Goal: Information Seeking & Learning: Understand process/instructions

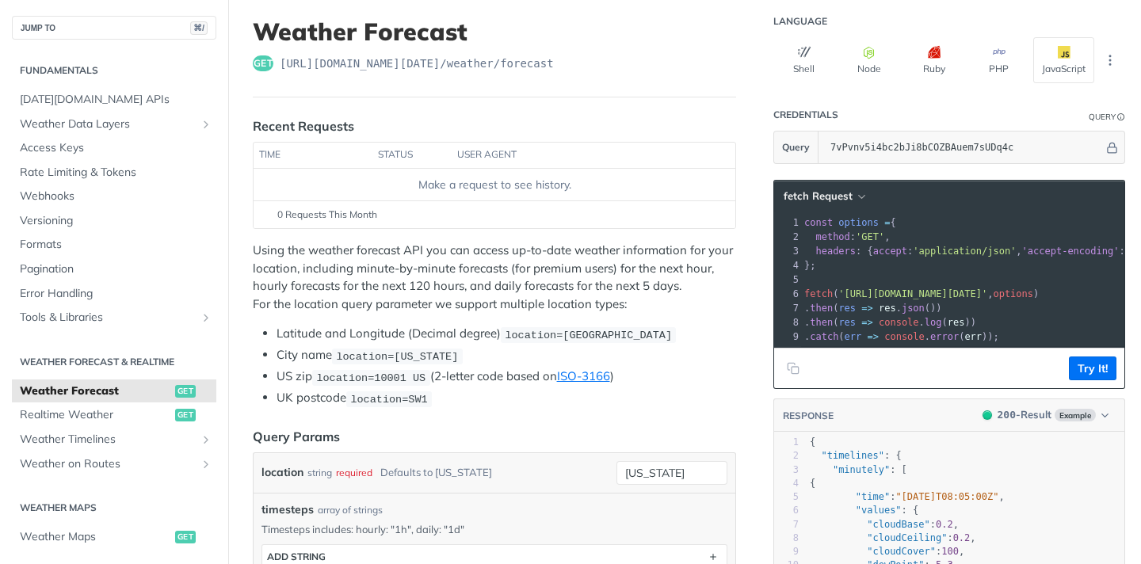
scroll to position [101, 0]
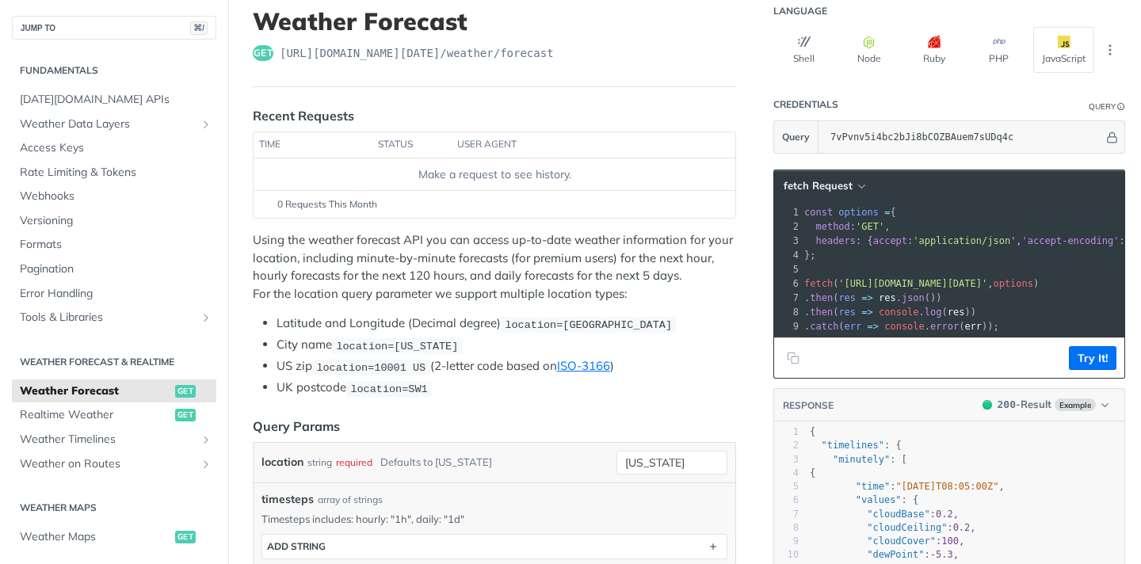
click at [575, 250] on p "Using the weather forecast API you can access up-to-date weather information fo…" at bounding box center [494, 266] width 483 height 71
click at [576, 317] on code "location=[GEOGRAPHIC_DATA]" at bounding box center [588, 325] width 175 height 16
click at [642, 287] on p "Using the weather forecast API you can access up-to-date weather information fo…" at bounding box center [494, 266] width 483 height 71
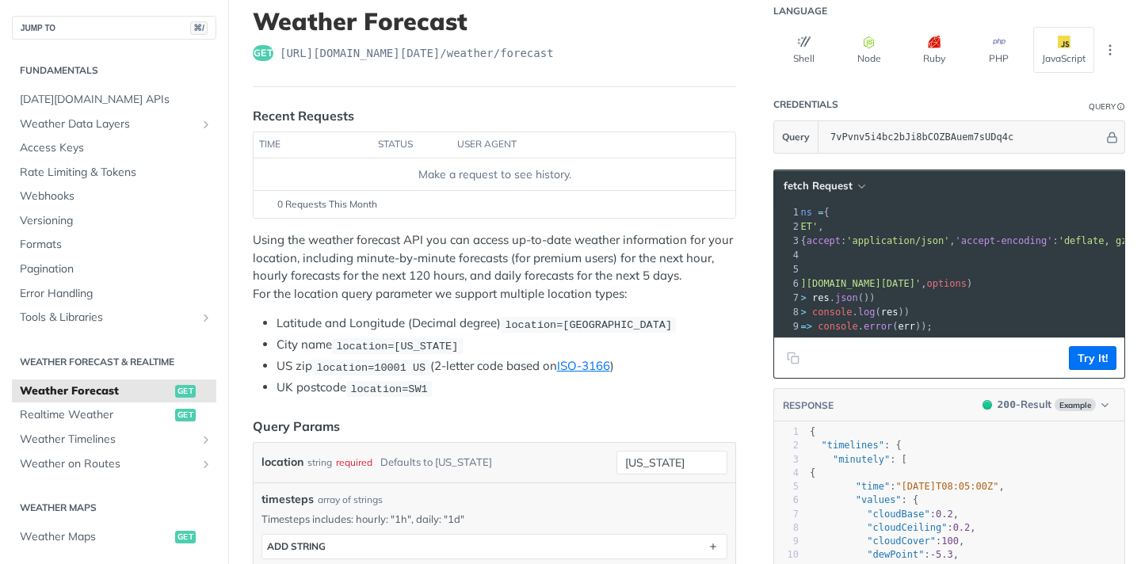
scroll to position [0, 141]
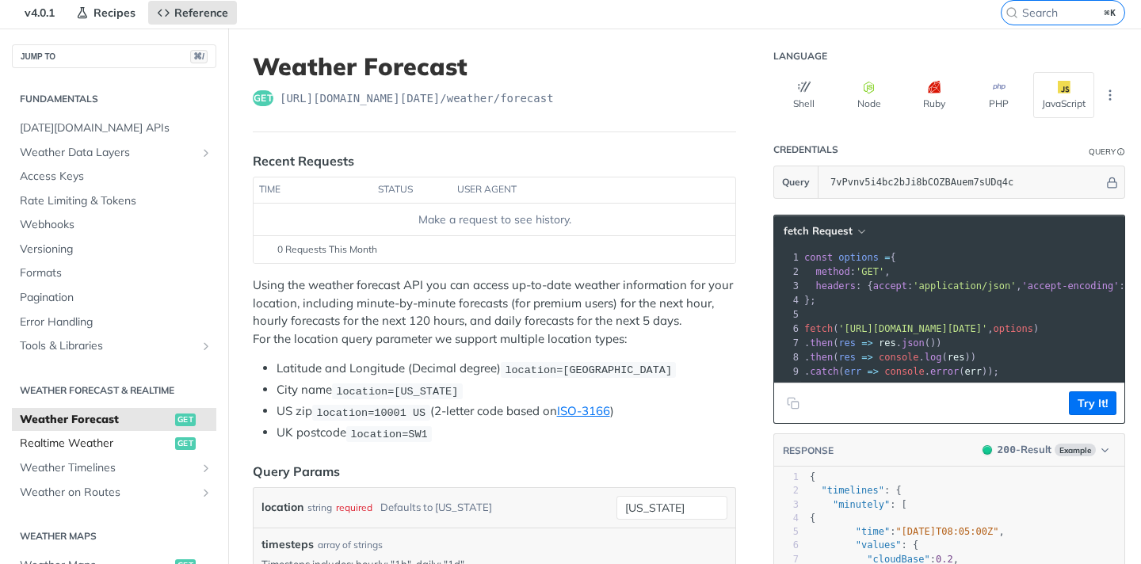
click at [89, 443] on span "Realtime Weather" at bounding box center [95, 444] width 151 height 16
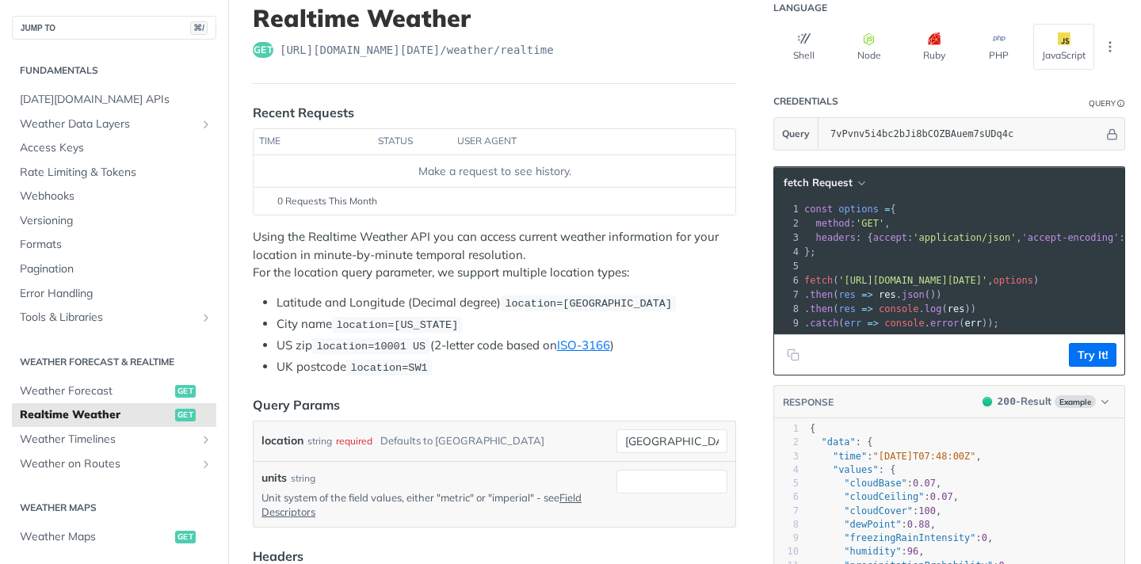
click at [468, 300] on li "Latitude and Longitude (Decimal degree) location=42.3478, -71.0466" at bounding box center [505, 303] width 459 height 18
click at [572, 298] on span "location=42.3478, -71.0466" at bounding box center [588, 304] width 167 height 12
click at [561, 305] on span "location=42.3478, -71.0466" at bounding box center [588, 304] width 167 height 12
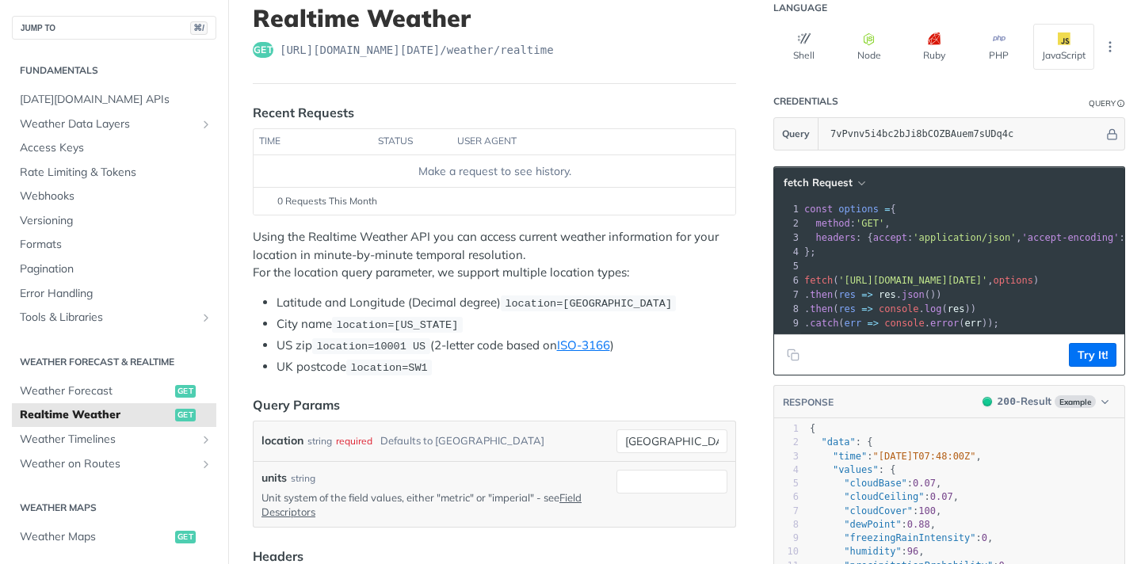
drag, startPoint x: 606, startPoint y: 281, endPoint x: 608, endPoint y: 303, distance: 22.3
click at [606, 281] on div "Using the Realtime Weather API you can access current weather information for y…" at bounding box center [494, 302] width 483 height 148
drag, startPoint x: 609, startPoint y: 303, endPoint x: 575, endPoint y: 299, distance: 34.4
click at [574, 300] on span "location=42.3478, -71.0466" at bounding box center [588, 304] width 167 height 12
click at [615, 283] on div "Using the Realtime Weather API you can access current weather information for y…" at bounding box center [494, 302] width 483 height 148
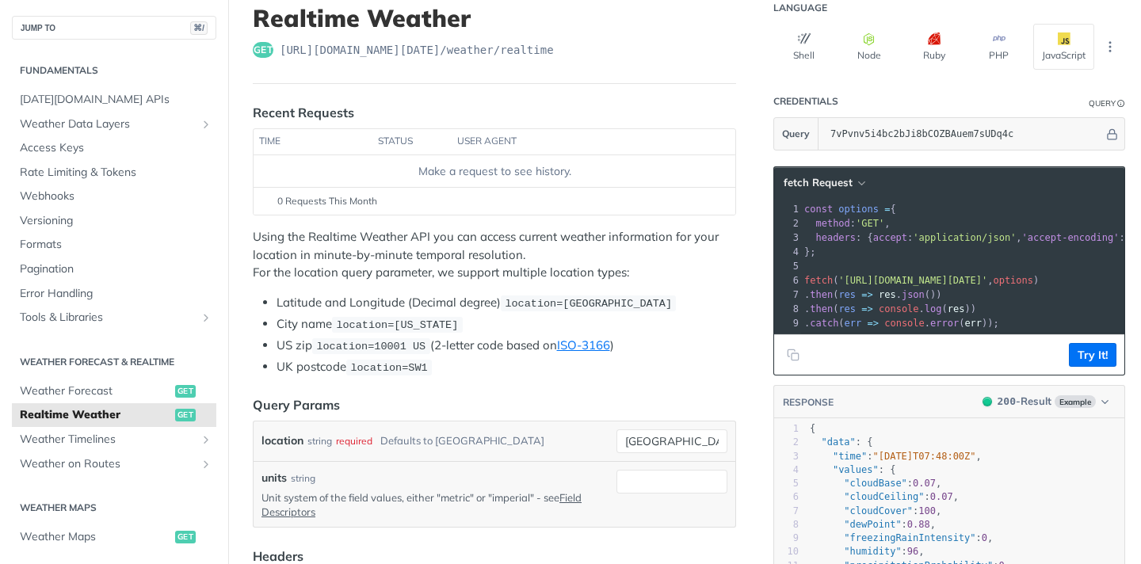
click at [450, 245] on p "Using the Realtime Weather API you can access current weather information for y…" at bounding box center [494, 255] width 483 height 54
drag, startPoint x: 509, startPoint y: 297, endPoint x: 672, endPoint y: 295, distance: 162.4
click at [672, 295] on code "location=42.3478, -71.0466" at bounding box center [588, 303] width 175 height 16
click at [440, 319] on span "location=new york" at bounding box center [397, 325] width 122 height 12
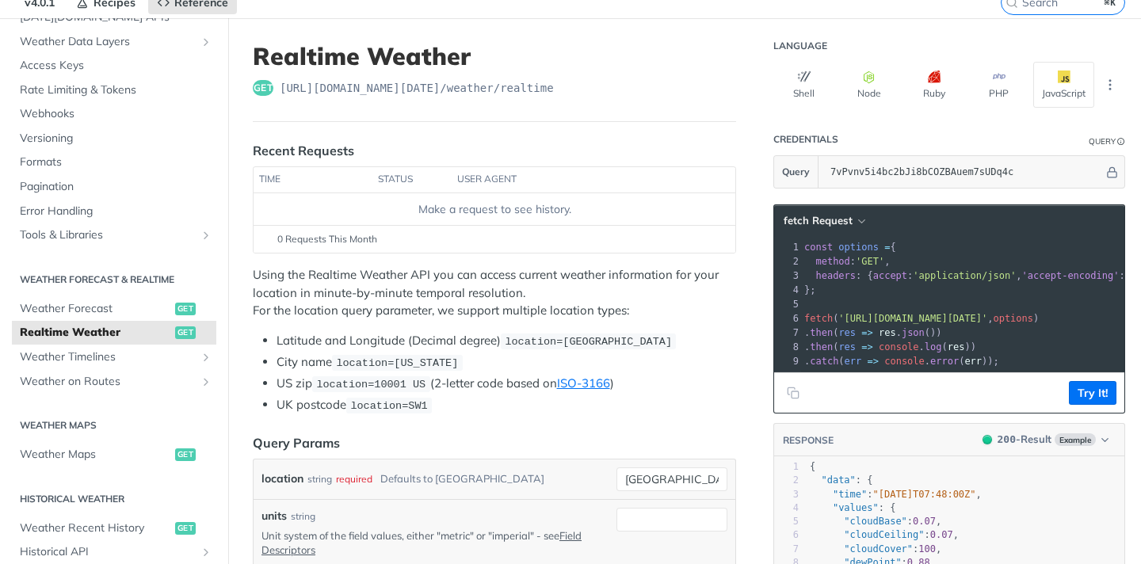
click at [515, 314] on p "Using the Realtime Weather API you can access current weather information for y…" at bounding box center [494, 293] width 483 height 54
click at [515, 311] on p "Using the Realtime Weather API you can access current weather information for y…" at bounding box center [494, 293] width 483 height 54
click at [623, 293] on p "Using the Realtime Weather API you can access current weather information for y…" at bounding box center [494, 293] width 483 height 54
click at [629, 336] on span "location=42.3478, -71.0466" at bounding box center [588, 342] width 167 height 12
click at [614, 317] on p "Using the Realtime Weather API you can access current weather information for y…" at bounding box center [494, 293] width 483 height 54
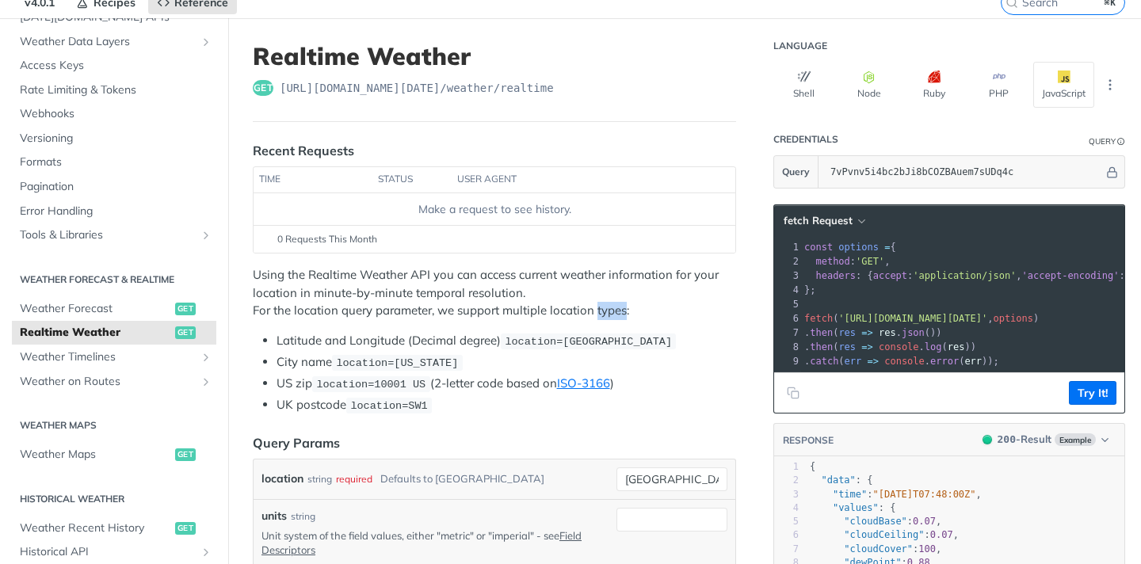
click at [614, 317] on p "Using the Realtime Weather API you can access current weather information for y…" at bounding box center [494, 293] width 483 height 54
click at [505, 332] on li "Latitude and Longitude (Decimal degree) location=42.3478, -71.0466" at bounding box center [505, 341] width 459 height 18
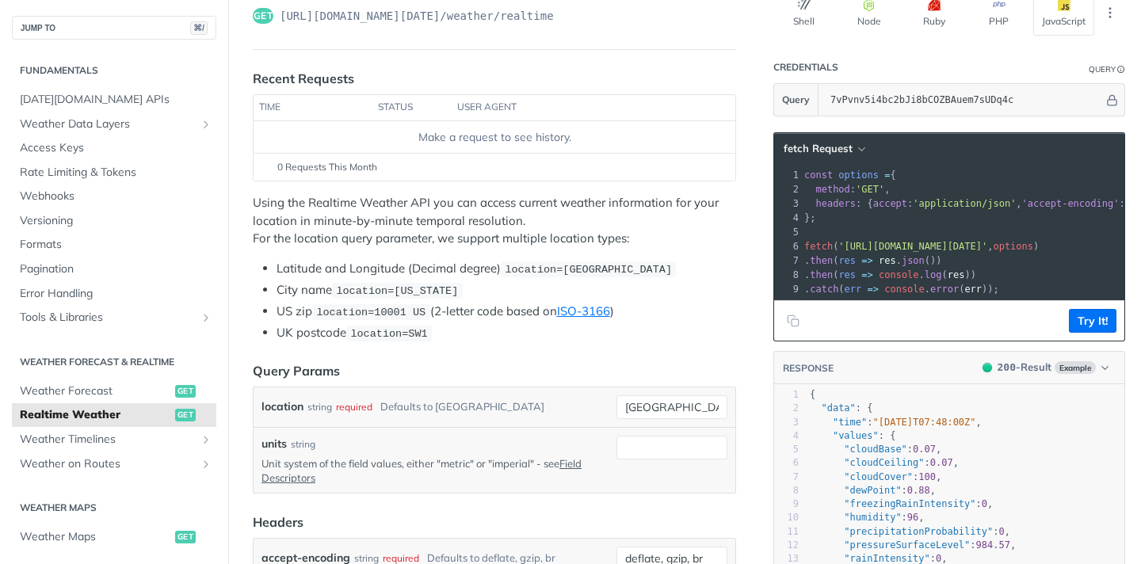
scroll to position [139, 0]
click at [391, 275] on li "Latitude and Longitude (Decimal degree) location=42.3478, -71.0466" at bounding box center [505, 268] width 459 height 18
click at [524, 250] on div "Using the Realtime Weather API you can access current weather information for y…" at bounding box center [494, 267] width 483 height 148
click at [420, 257] on div "Using the Realtime Weather API you can access current weather information for y…" at bounding box center [494, 267] width 483 height 148
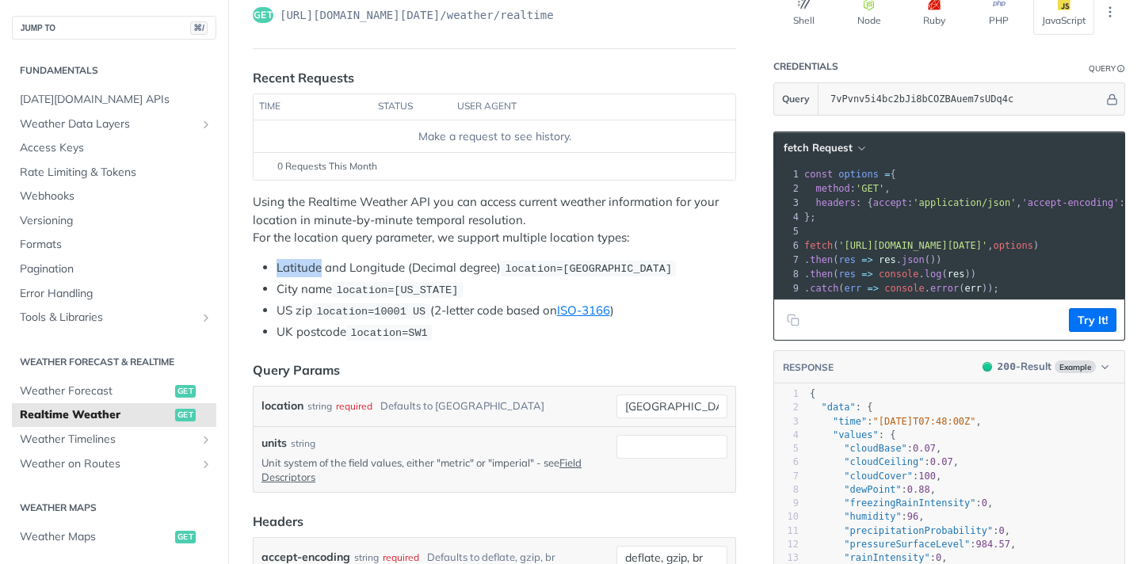
click at [420, 257] on div "Using the Realtime Weather API you can access current weather information for y…" at bounding box center [494, 267] width 483 height 148
click at [548, 257] on div "Using the Realtime Weather API you can access current weather information for y…" at bounding box center [494, 267] width 483 height 148
click at [518, 266] on span "location=42.3478, -71.0466" at bounding box center [588, 269] width 167 height 12
click at [597, 253] on div "Using the Realtime Weather API you can access current weather information for y…" at bounding box center [494, 267] width 483 height 148
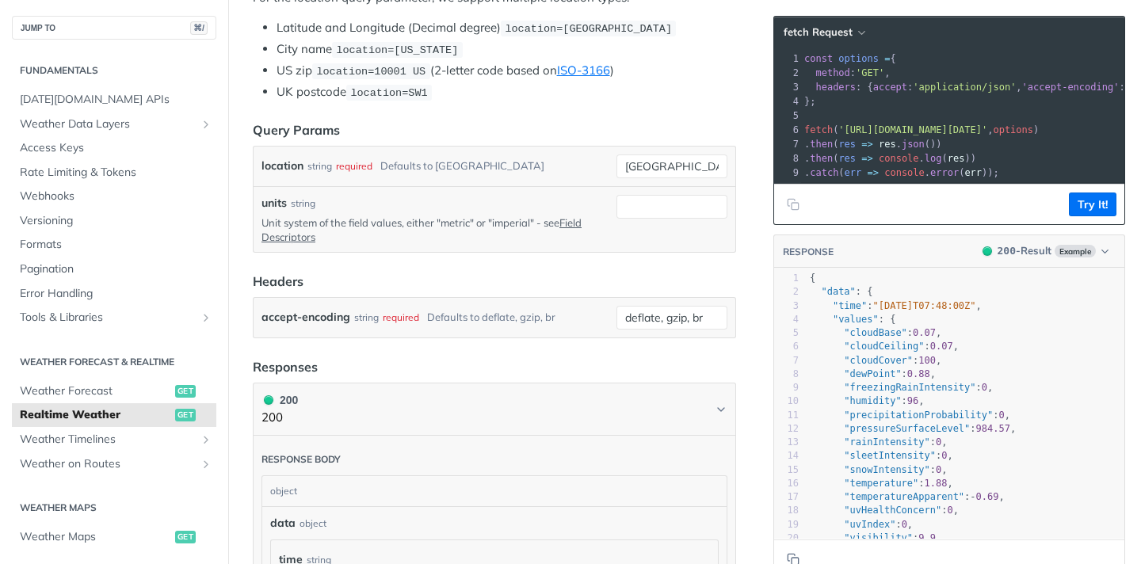
scroll to position [379, 0]
click at [662, 177] on div "location string required Defaults to toronto toronto" at bounding box center [494, 167] width 482 height 40
click at [675, 171] on input "toronto" at bounding box center [671, 167] width 111 height 24
click at [589, 131] on header "Query Params" at bounding box center [494, 130] width 483 height 19
click at [630, 162] on input "toronto" at bounding box center [671, 167] width 111 height 24
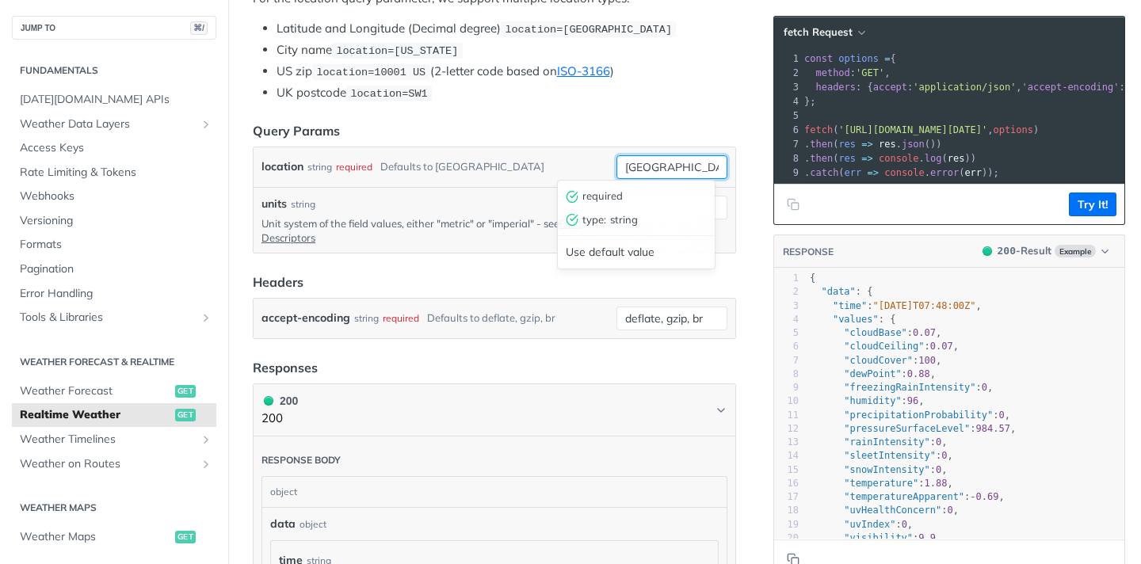
click at [630, 162] on input "toronto" at bounding box center [671, 167] width 111 height 24
type input "n"
click at [654, 103] on article "Realtime Weather get https://api.tomorrow.io/v4 /weather/realtime Recent Reques…" at bounding box center [494, 426] width 532 height 1440
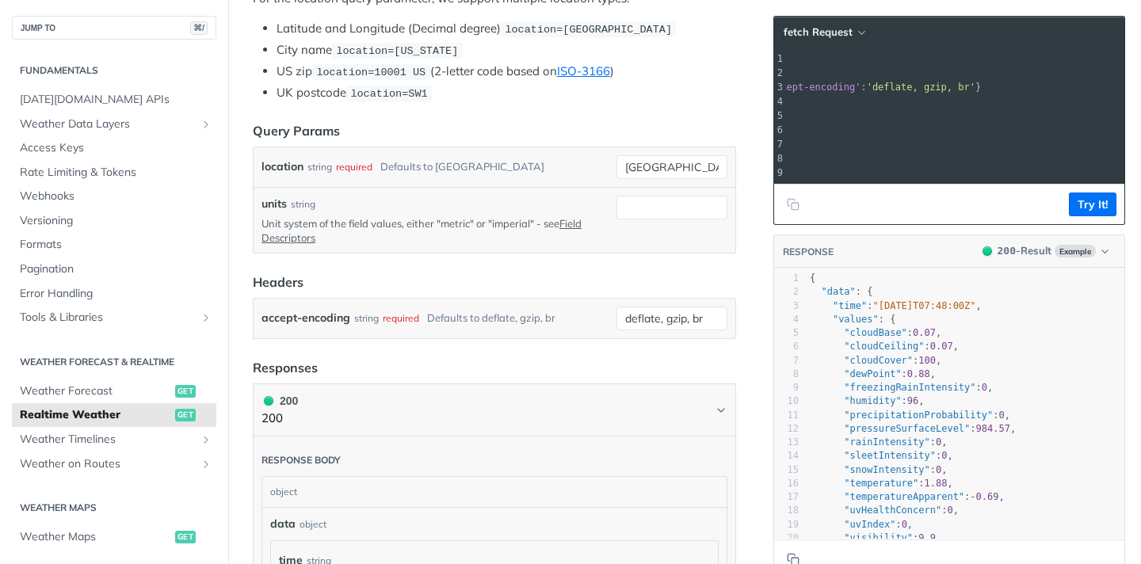
scroll to position [0, 266]
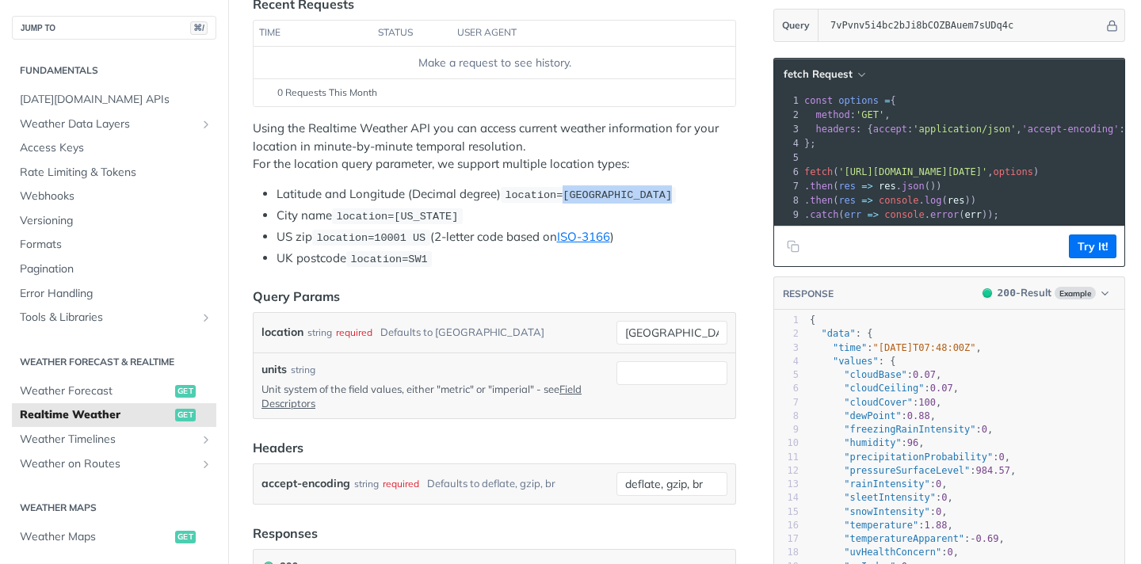
drag, startPoint x: 566, startPoint y: 192, endPoint x: 697, endPoint y: 192, distance: 131.5
click at [697, 192] on li "Latitude and Longitude (Decimal degree) location=42.3478, -71.0466" at bounding box center [505, 194] width 459 height 18
copy span "42.3478, -71.0466"
click at [683, 321] on input "los angeles" at bounding box center [671, 333] width 111 height 24
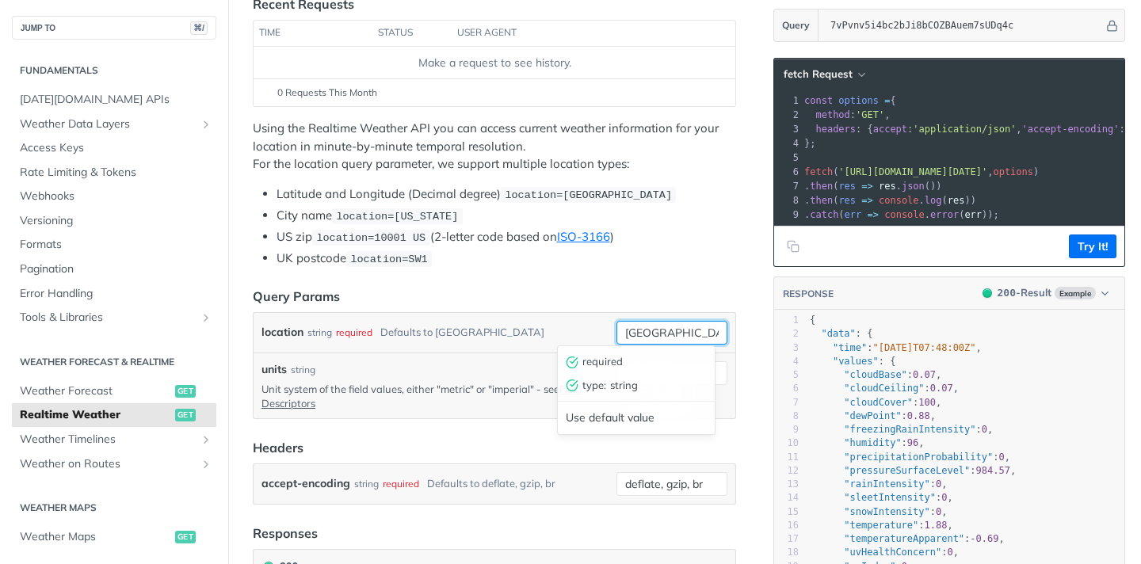
drag, startPoint x: 692, startPoint y: 327, endPoint x: 596, endPoint y: 326, distance: 95.9
click at [596, 326] on div "location string required Defaults to toronto los angeles required type : string…" at bounding box center [494, 333] width 466 height 24
paste input "42.3478, -71.0466"
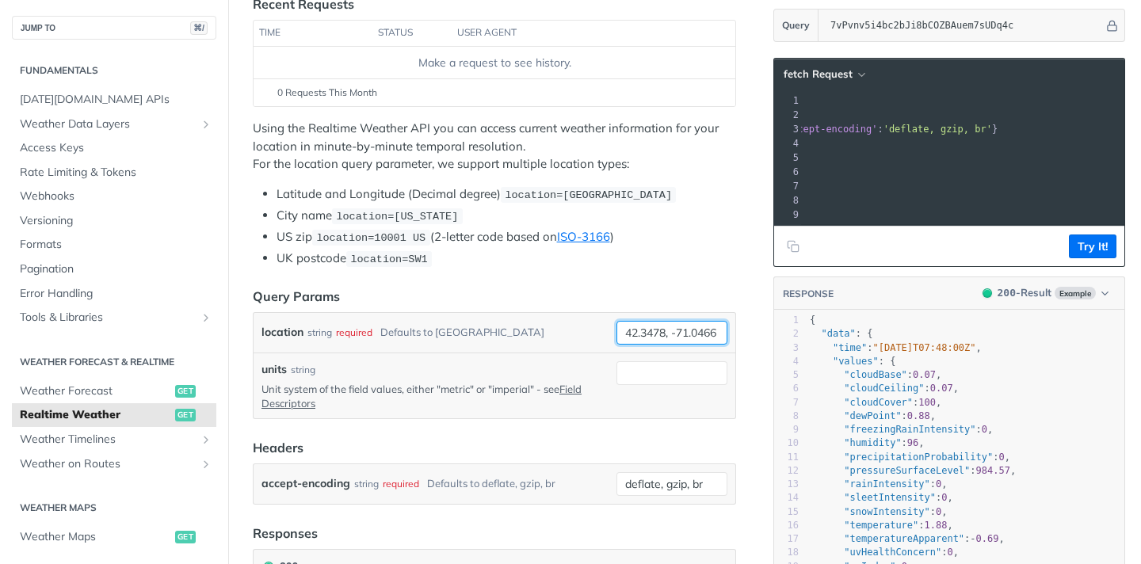
type input "42.3478, -71.0466"
click at [745, 170] on span "'https://api.tomorrow.io/v4/weather/realtime?location=42.3478%2C%20-71.0466&api…" at bounding box center [670, 171] width 149 height 11
click at [745, 166] on span "'https://api.tomorrow.io/v4/weather/realtime?location=42.3478%2C%20-71.0466&api…" at bounding box center [670, 171] width 149 height 11
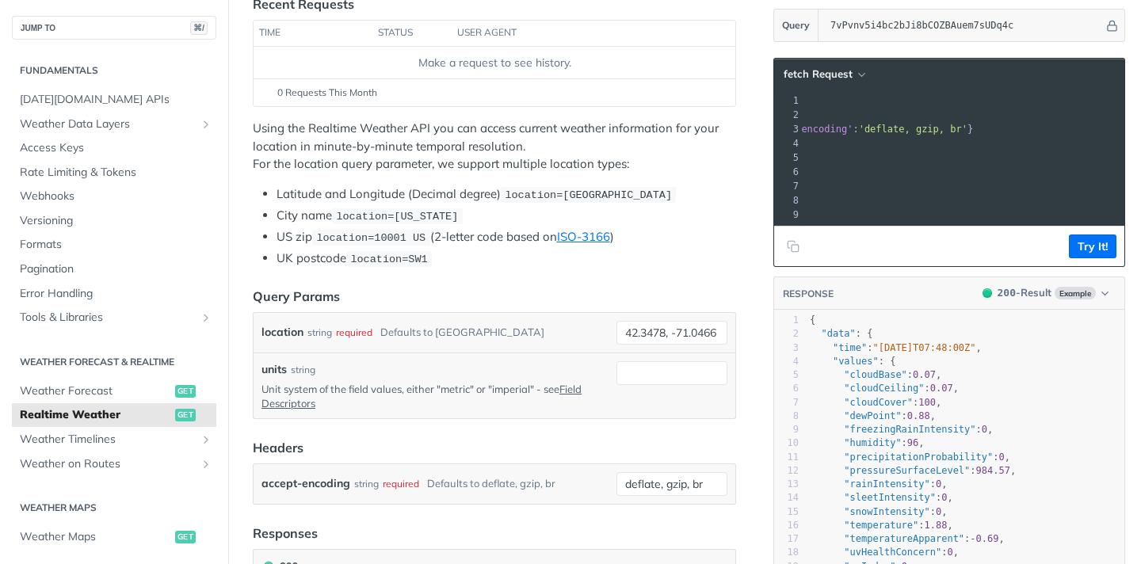
drag, startPoint x: 909, startPoint y: 171, endPoint x: 948, endPoint y: 175, distance: 39.0
click at [721, 175] on span "'https://api.tomorrow.io/v4/weather/realtime?location=42.3478%2C%20-71.0466&api…" at bounding box center [646, 171] width 149 height 11
copy span "%2C%20-"
click at [932, 261] on footer "Try It!" at bounding box center [949, 246] width 350 height 40
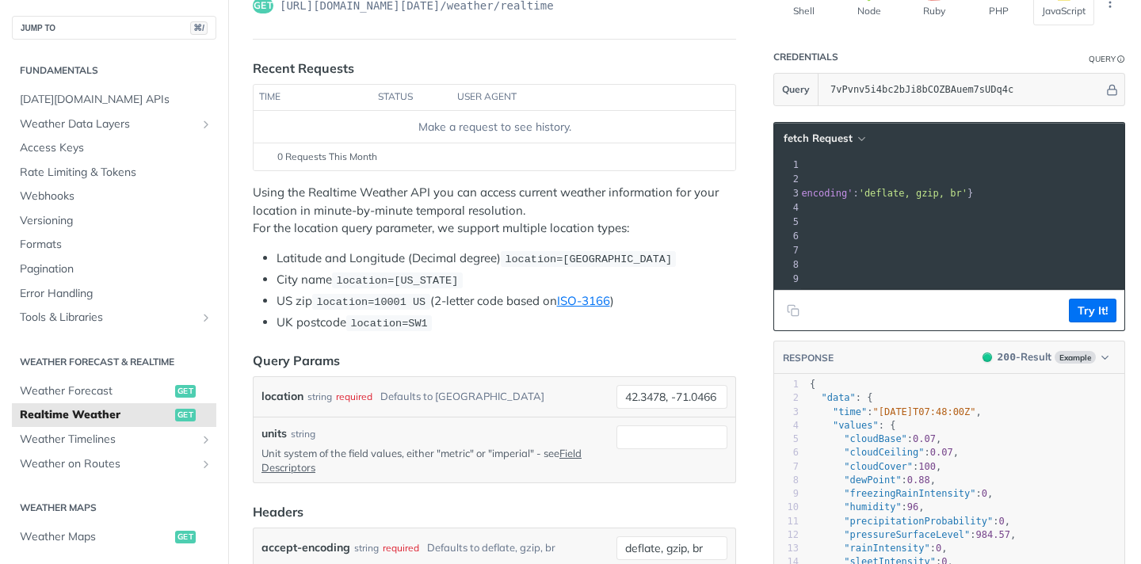
scroll to position [144, 0]
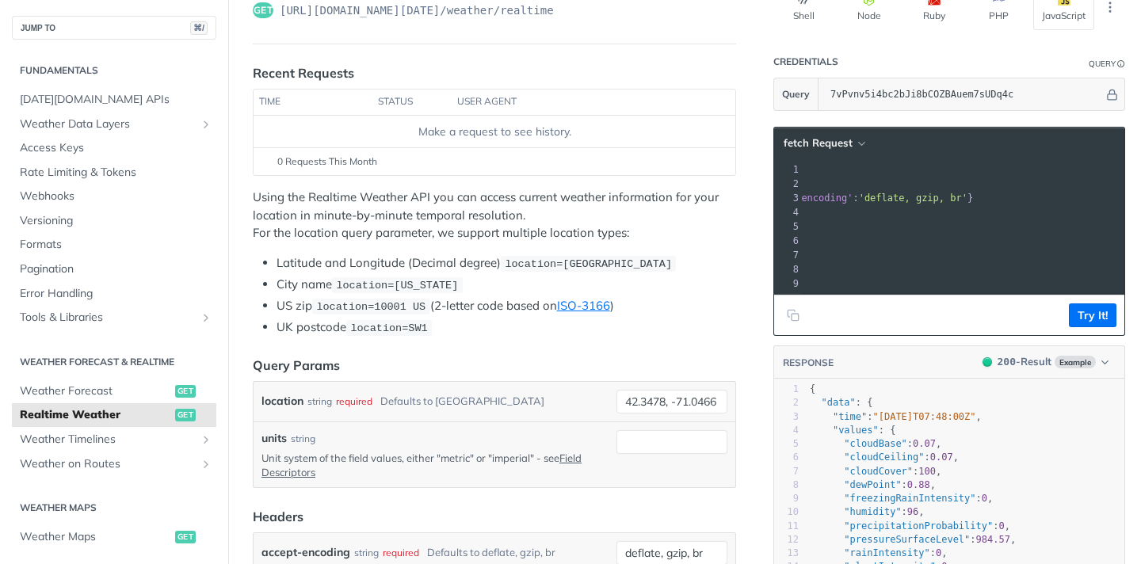
click at [417, 325] on span "location=SW1" at bounding box center [388, 328] width 77 height 12
click at [490, 326] on li "UK postcode location=SW1" at bounding box center [505, 327] width 459 height 18
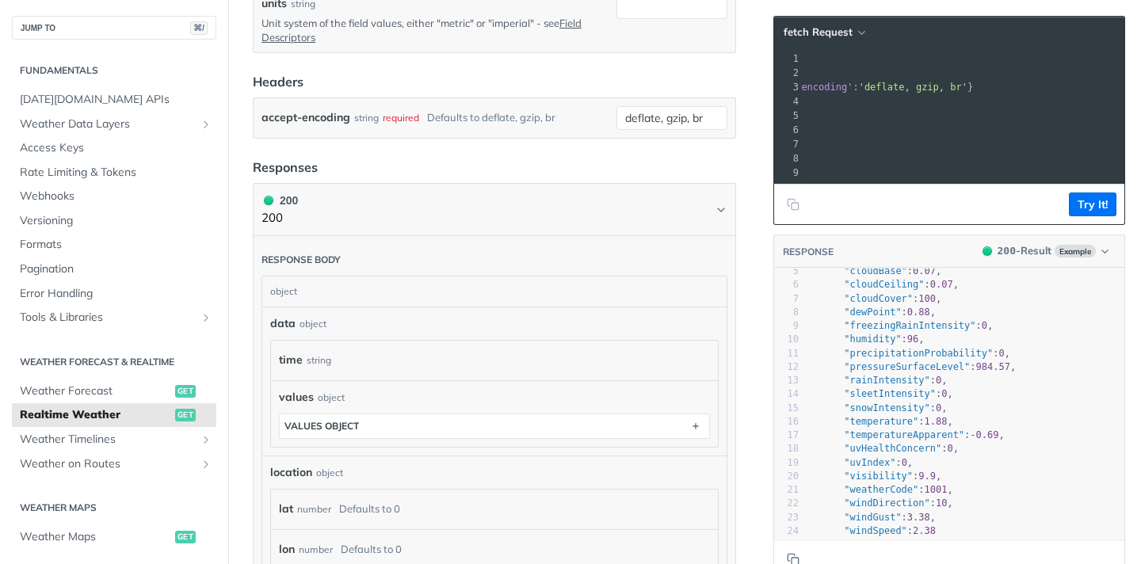
scroll to position [92, 0]
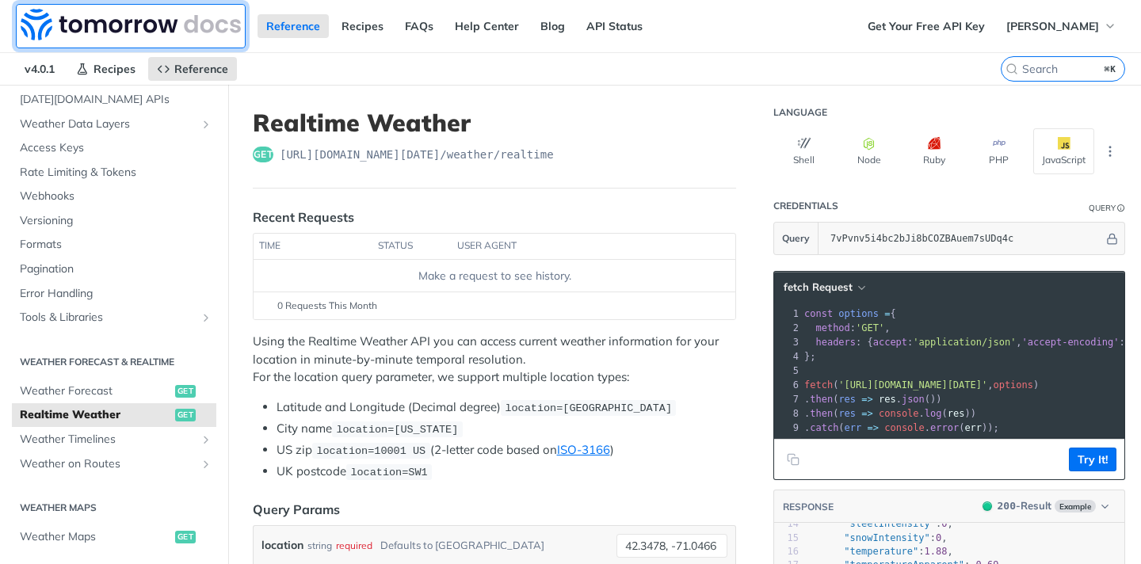
click at [162, 32] on img at bounding box center [131, 25] width 220 height 32
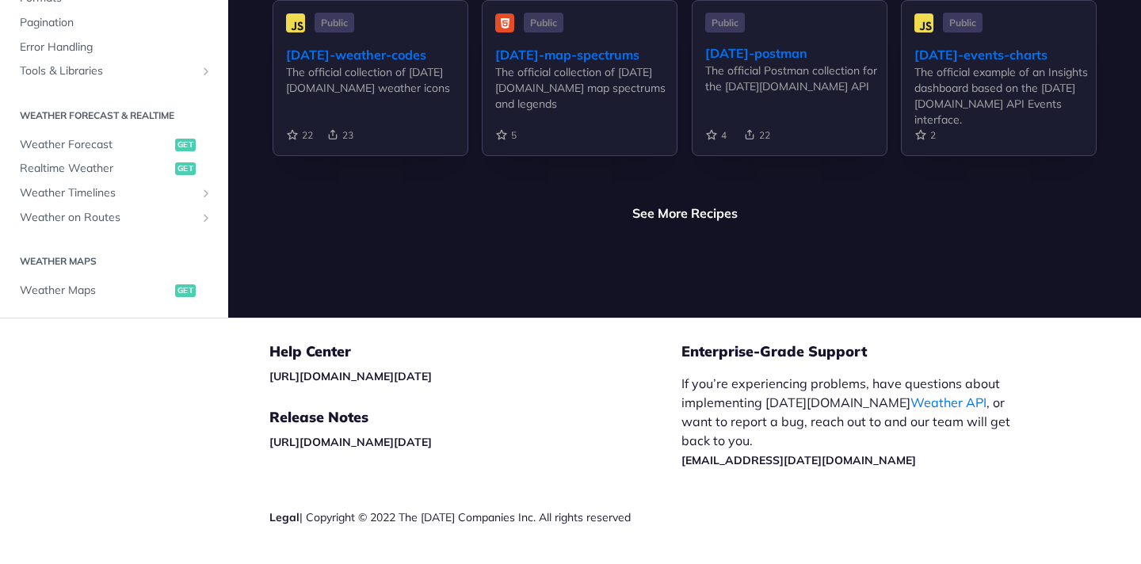
scroll to position [3912, 0]
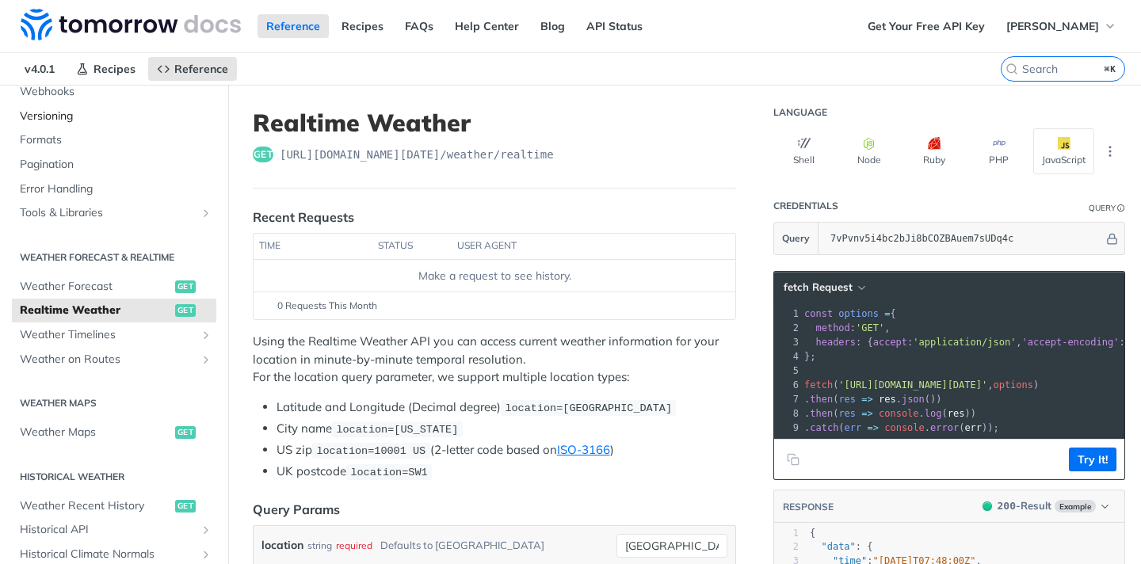
scroll to position [190, 0]
click at [170, 154] on link "Pagination" at bounding box center [114, 164] width 204 height 24
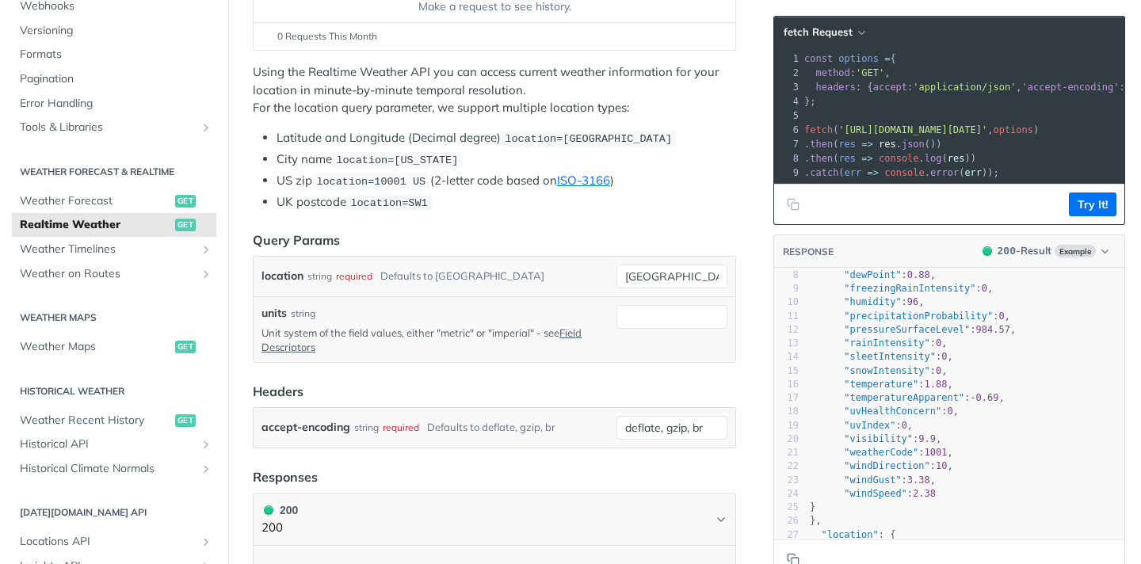
click at [882, 390] on span ""temperature"" at bounding box center [881, 384] width 74 height 11
type textarea "temperature"
click at [882, 390] on span ""temperature"" at bounding box center [881, 384] width 74 height 11
